Goal: Task Accomplishment & Management: Manage account settings

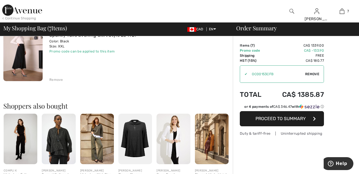
scroll to position [460, 0]
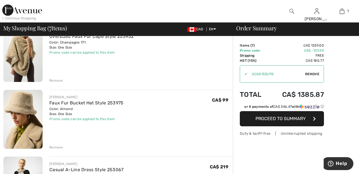
scroll to position [258, 0]
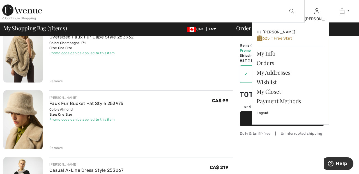
click at [317, 14] on img at bounding box center [316, 11] width 5 height 7
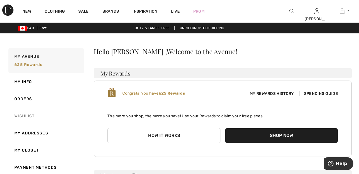
click at [29, 118] on link "Wishlist" at bounding box center [45, 115] width 77 height 17
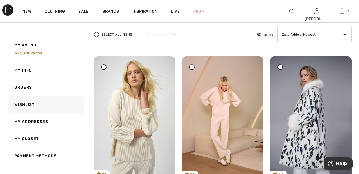
scroll to position [38, 0]
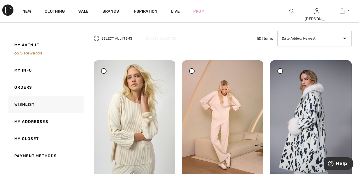
click at [282, 70] on div at bounding box center [280, 71] width 6 height 6
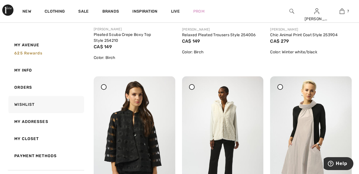
scroll to position [198, 0]
click at [106, 88] on div at bounding box center [104, 87] width 6 height 6
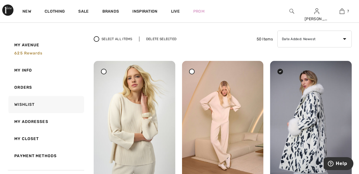
scroll to position [0, 0]
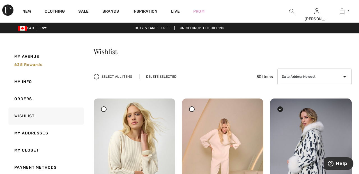
click at [163, 75] on div "Delete Selected" at bounding box center [161, 76] width 44 height 5
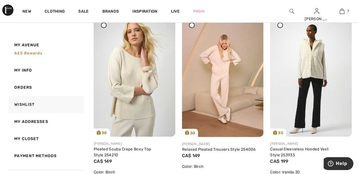
scroll to position [89, 0]
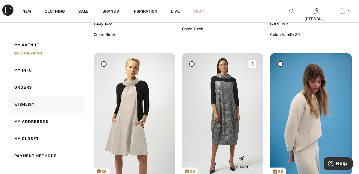
click at [224, 102] on img at bounding box center [223, 114] width 82 height 122
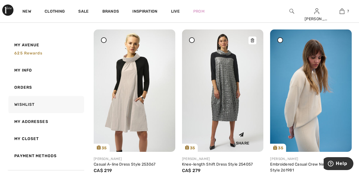
scroll to position [248, 0]
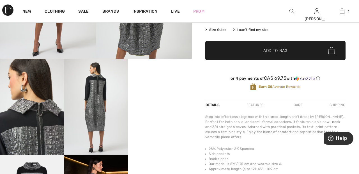
scroll to position [118, 0]
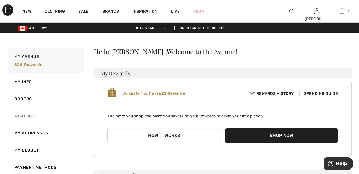
click at [29, 115] on link "Wishlist" at bounding box center [45, 115] width 77 height 17
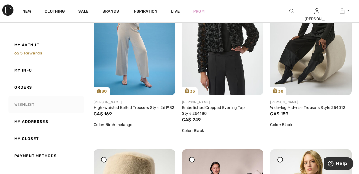
scroll to position [481, 0]
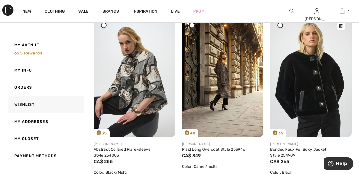
click at [288, 55] on img at bounding box center [311, 76] width 82 height 122
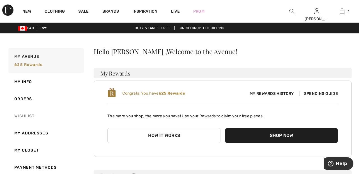
click at [28, 114] on link "Wishlist" at bounding box center [45, 115] width 77 height 17
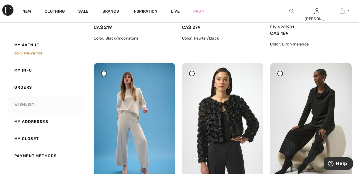
scroll to position [392, 0]
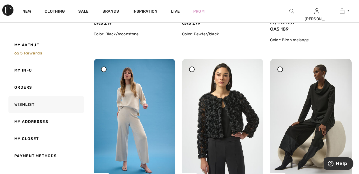
click at [192, 69] on icon at bounding box center [191, 69] width 2 height 2
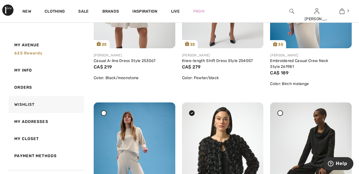
scroll to position [0, 0]
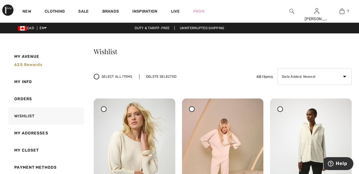
click at [163, 76] on div "Delete Selected" at bounding box center [161, 76] width 44 height 5
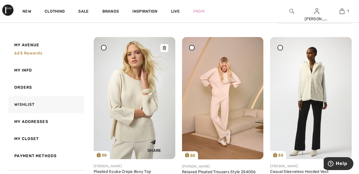
click at [136, 105] on img at bounding box center [135, 98] width 82 height 122
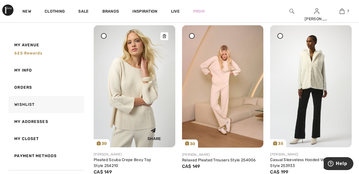
scroll to position [88, 0]
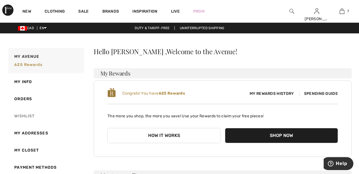
click at [30, 116] on link "Wishlist" at bounding box center [45, 115] width 77 height 17
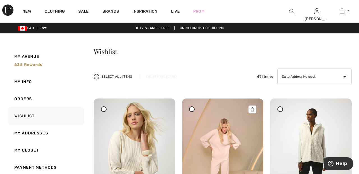
click at [227, 131] on img at bounding box center [223, 159] width 82 height 122
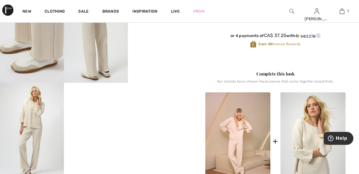
click at [255, 74] on div "Complete this look" at bounding box center [275, 73] width 140 height 7
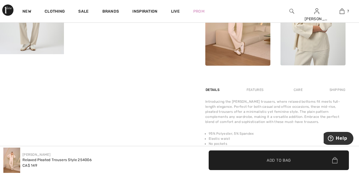
scroll to position [313, 0]
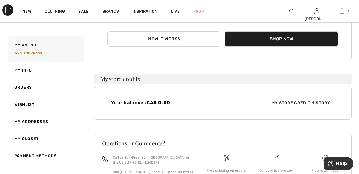
scroll to position [99, 0]
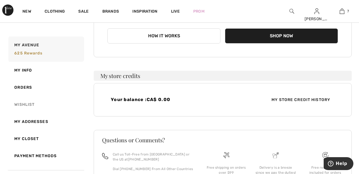
click at [23, 104] on link "Wishlist" at bounding box center [45, 104] width 77 height 17
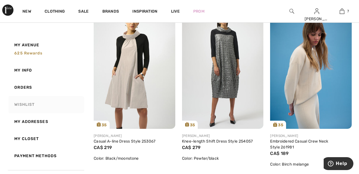
scroll to position [270, 0]
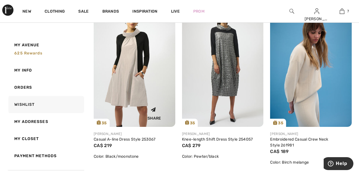
click at [125, 89] on img at bounding box center [135, 65] width 82 height 122
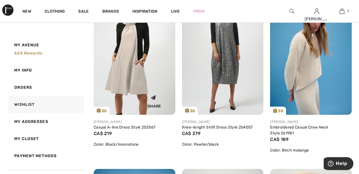
scroll to position [297, 0]
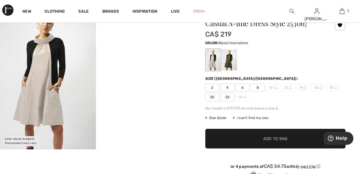
scroll to position [22, 0]
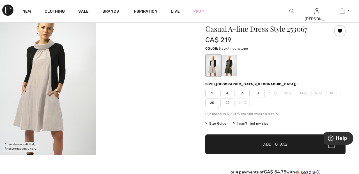
click at [231, 62] on div at bounding box center [229, 65] width 15 height 21
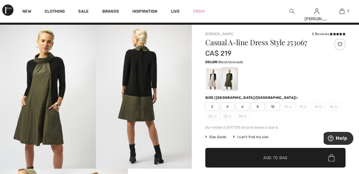
scroll to position [8, 0]
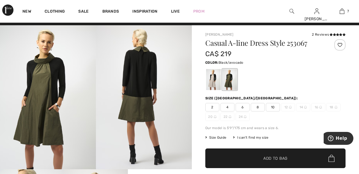
click at [214, 73] on div at bounding box center [213, 79] width 15 height 21
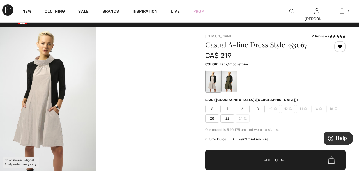
scroll to position [0, 0]
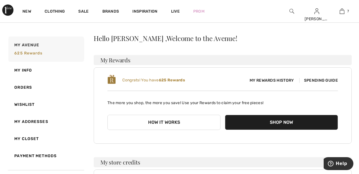
scroll to position [14, 0]
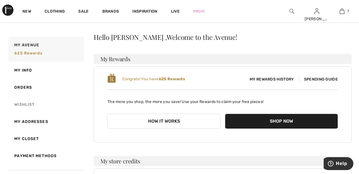
click at [27, 104] on link "Wishlist" at bounding box center [45, 104] width 77 height 17
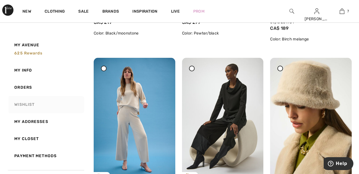
scroll to position [0, 0]
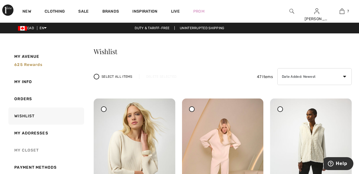
click at [25, 150] on link "My Closet" at bounding box center [45, 149] width 77 height 17
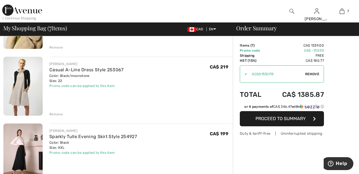
scroll to position [357, 0]
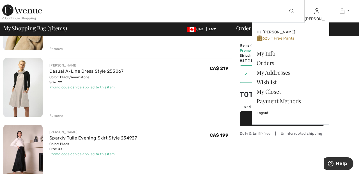
click at [316, 14] on img at bounding box center [316, 11] width 5 height 7
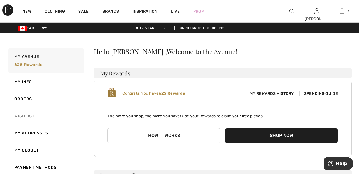
click at [29, 111] on link "Wishlist" at bounding box center [45, 115] width 77 height 17
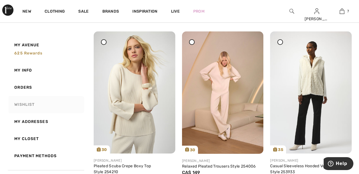
scroll to position [66, 0]
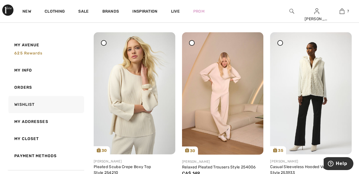
click at [100, 45] on span at bounding box center [103, 42] width 7 height 7
click at [192, 41] on icon at bounding box center [191, 42] width 2 height 2
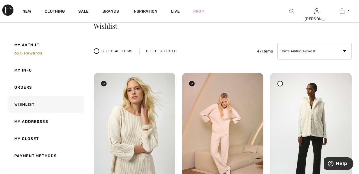
scroll to position [25, 0]
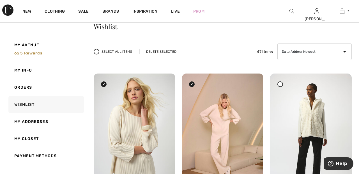
click at [158, 50] on div "Delete Selected" at bounding box center [161, 51] width 44 height 5
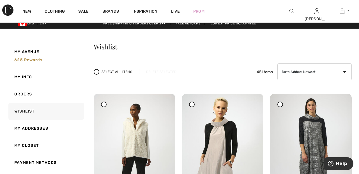
scroll to position [0, 0]
